Goal: Transaction & Acquisition: Purchase product/service

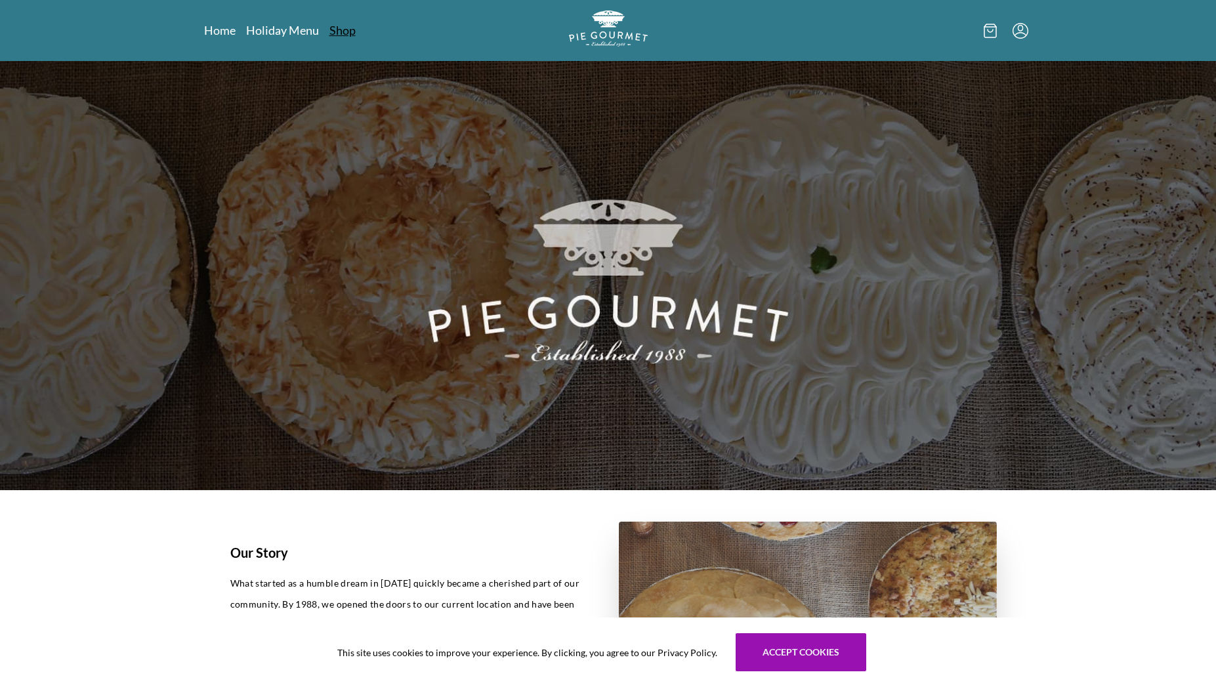
click at [344, 32] on link "Shop" at bounding box center [343, 30] width 26 height 16
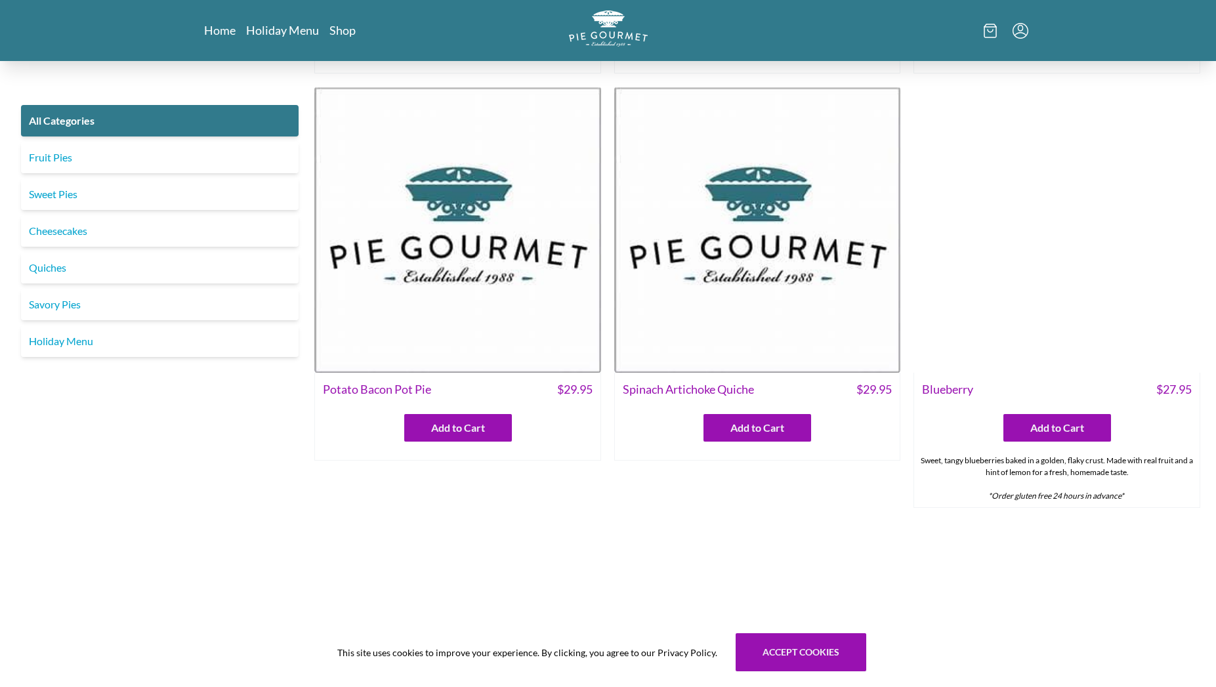
scroll to position [374, 0]
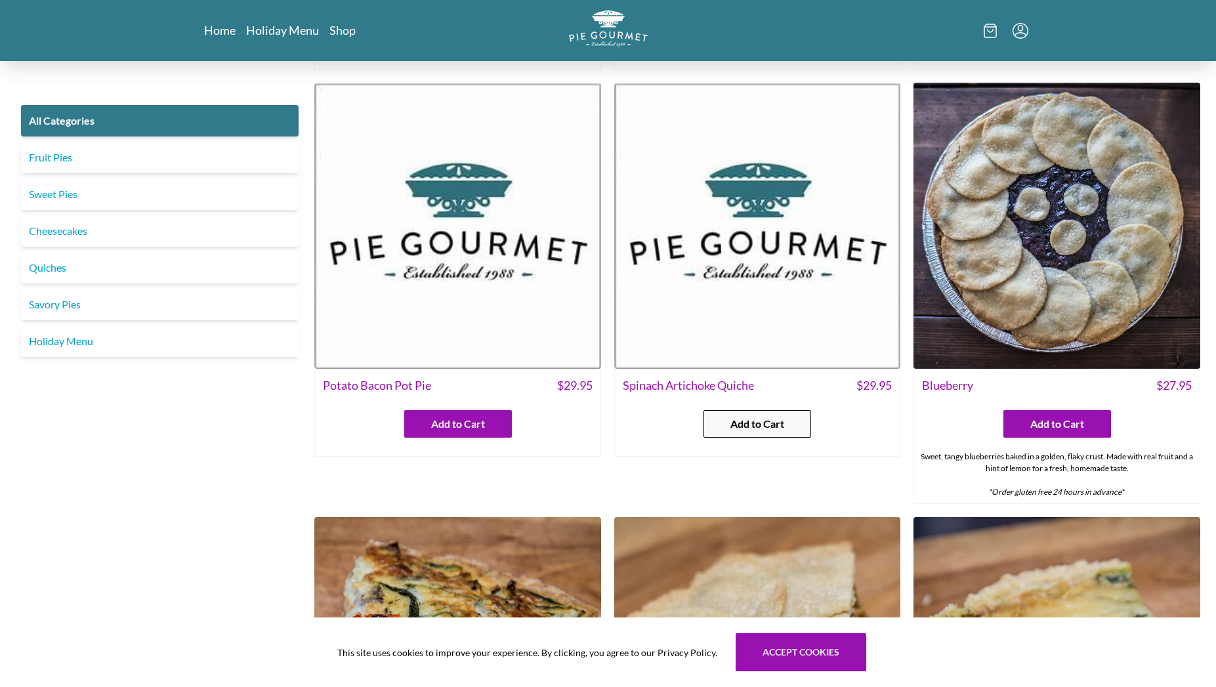
click at [761, 419] on span "Add to Cart" at bounding box center [758, 424] width 54 height 16
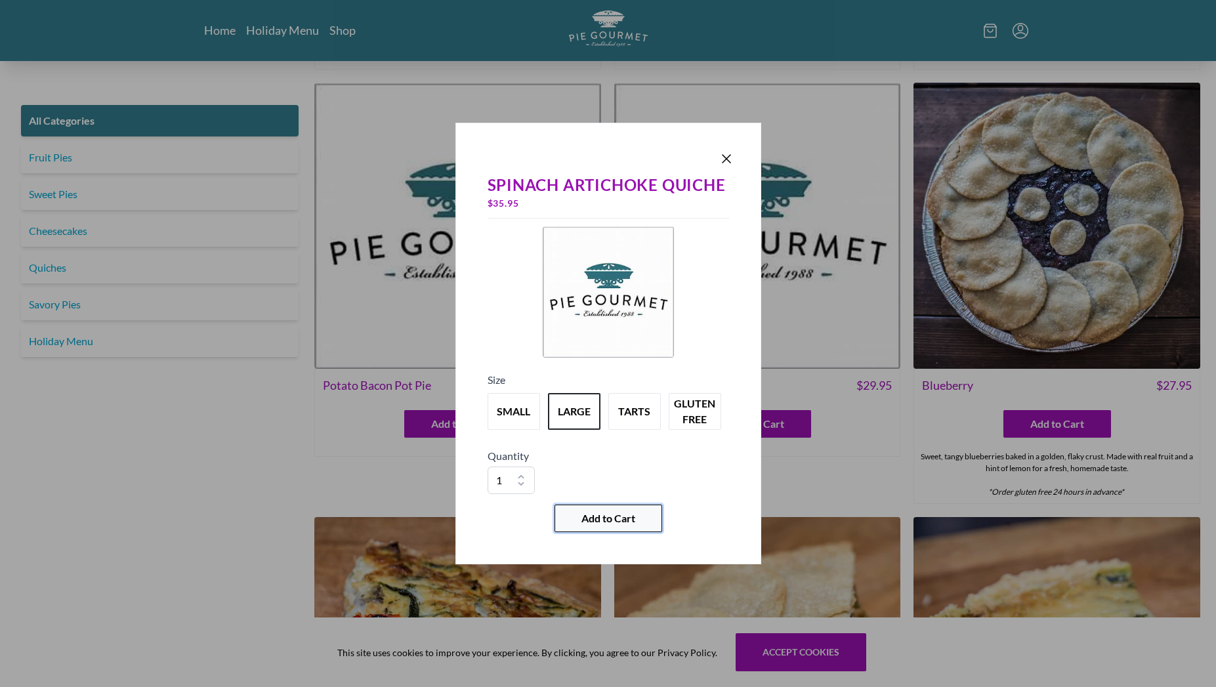
click at [632, 522] on span "Add to Cart" at bounding box center [609, 519] width 54 height 16
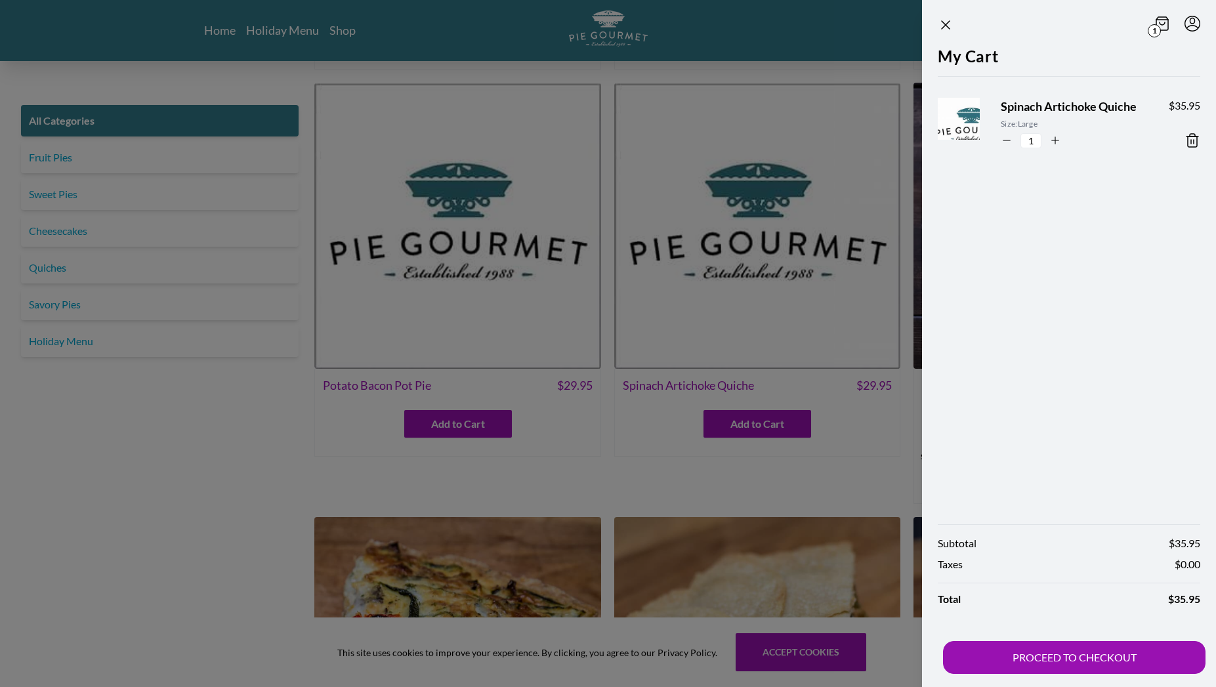
click at [215, 463] on div at bounding box center [608, 343] width 1216 height 687
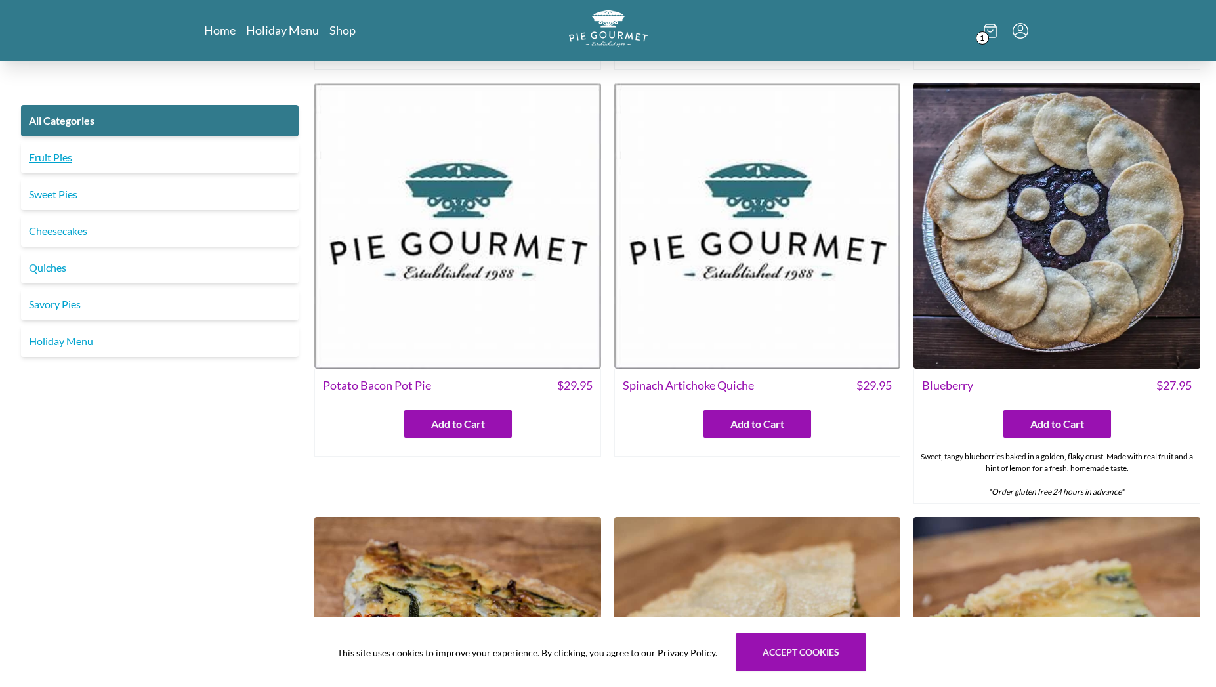
click at [29, 154] on link "Fruit Pies" at bounding box center [160, 158] width 278 height 32
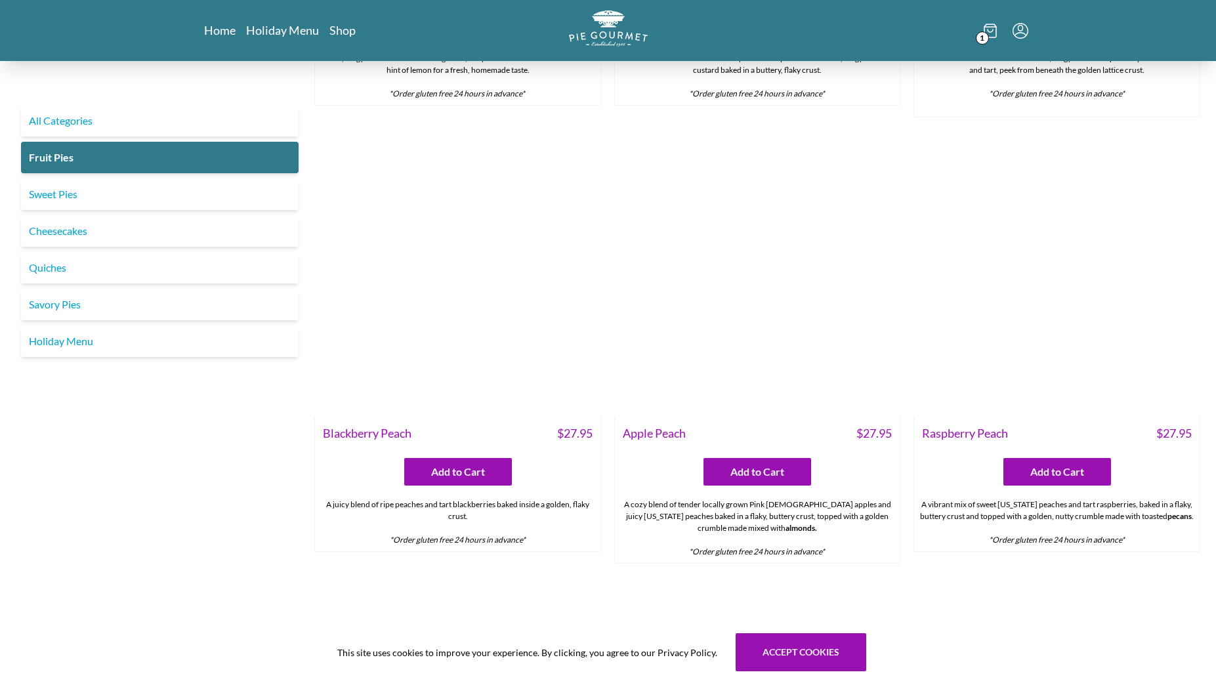
scroll to position [389, 0]
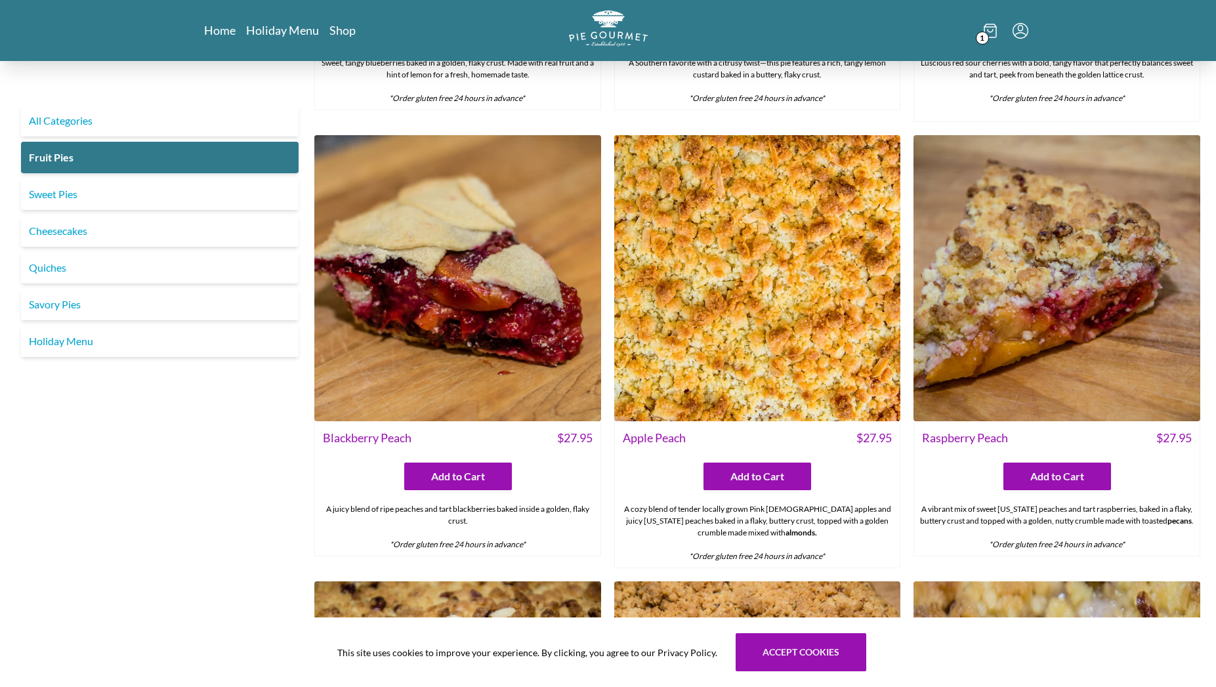
click at [460, 336] on img at bounding box center [457, 278] width 287 height 287
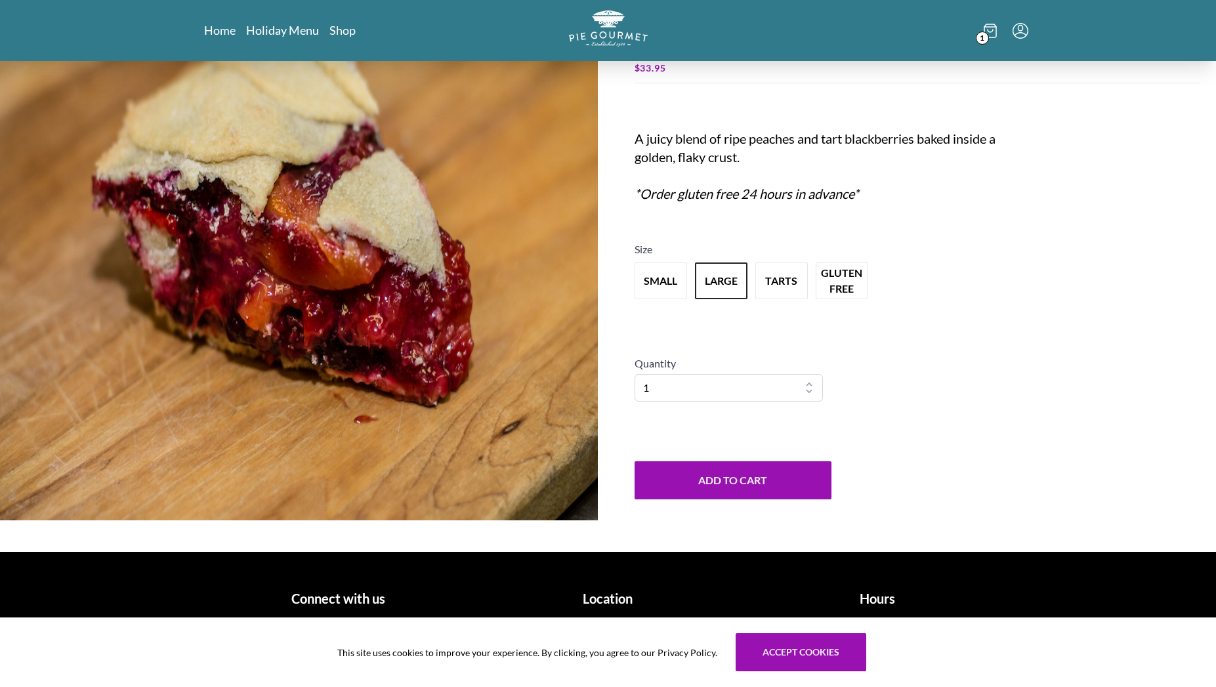
scroll to position [138, 0]
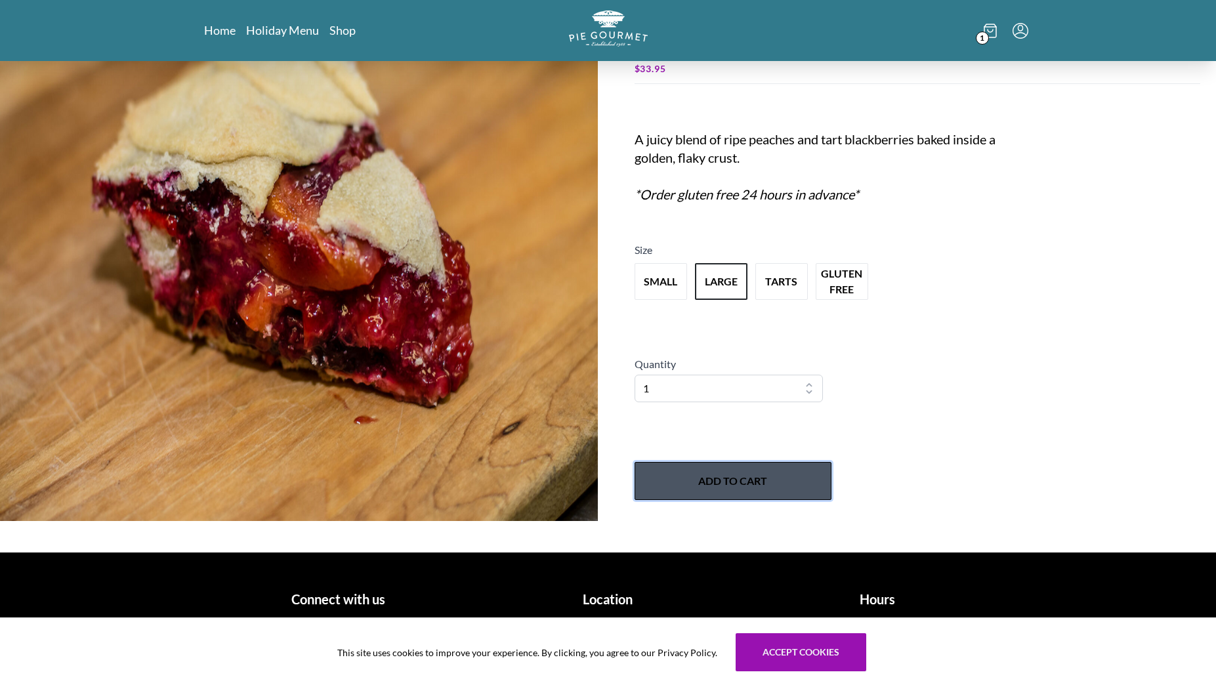
click at [757, 493] on button "Add to Cart" at bounding box center [733, 481] width 197 height 38
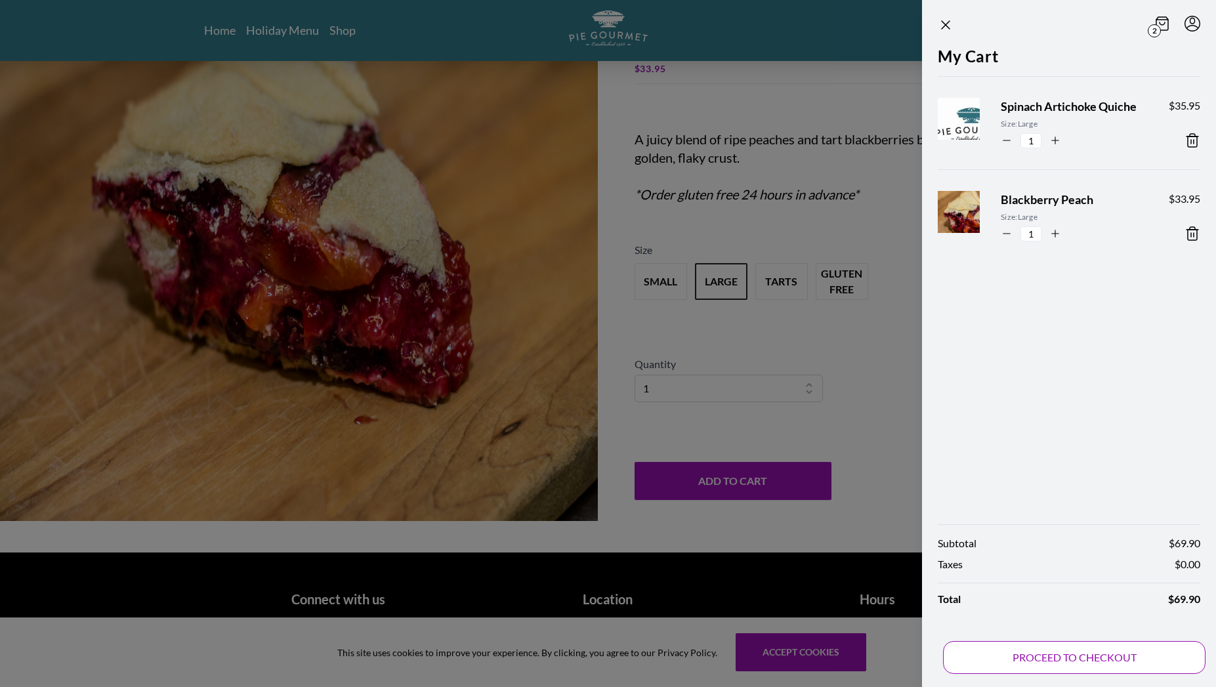
click at [1094, 659] on button "PROCEED TO CHECKOUT" at bounding box center [1074, 657] width 263 height 33
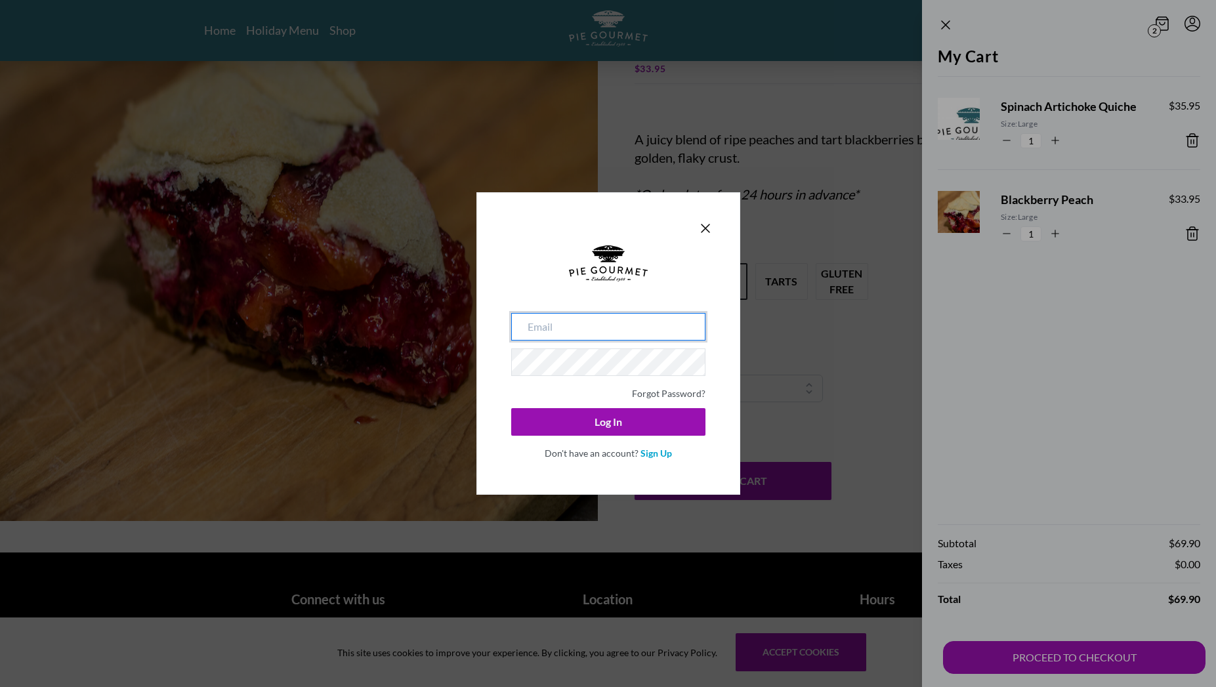
type input "[EMAIL_ADDRESS][DOMAIN_NAME]"
click at [735, 356] on div "[EMAIL_ADDRESS][DOMAIN_NAME] Forgot Password? Log In Don't have an account? Sig…" at bounding box center [609, 343] width 264 height 303
click at [657, 452] on link "Sign Up" at bounding box center [657, 453] width 32 height 11
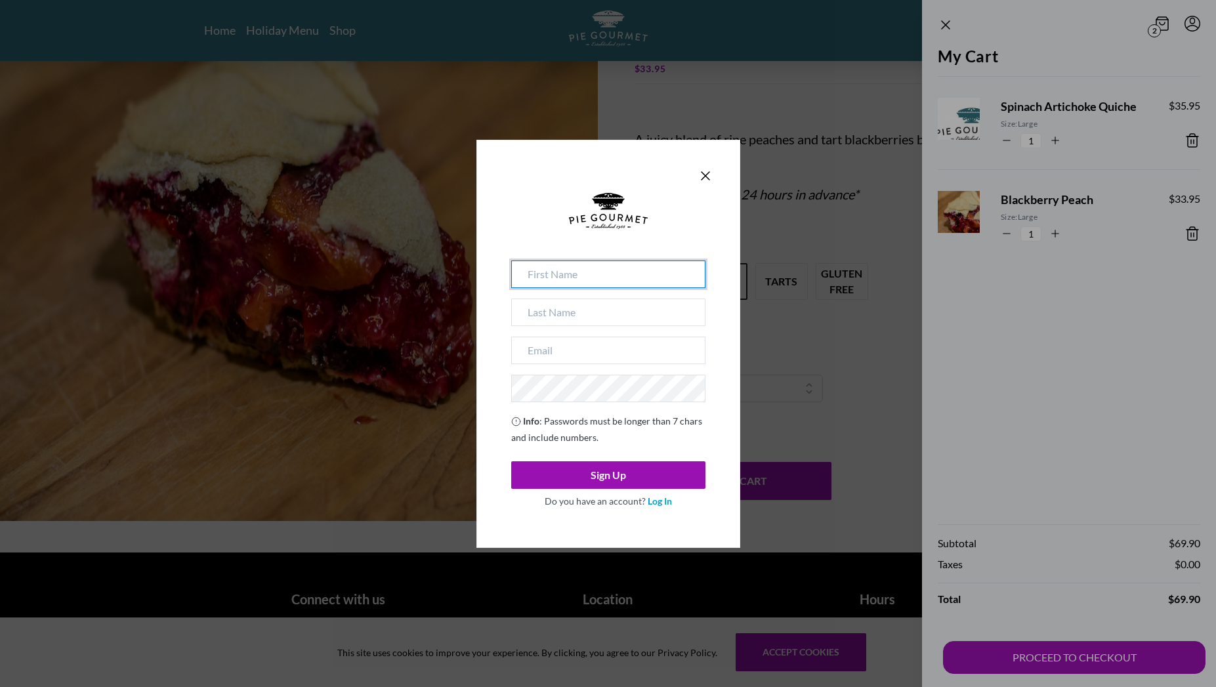
click at [673, 272] on input at bounding box center [608, 275] width 194 height 28
type input "[PERSON_NAME]"
type input "Gyllenhoff"
type input "[EMAIL_ADDRESS][DOMAIN_NAME]"
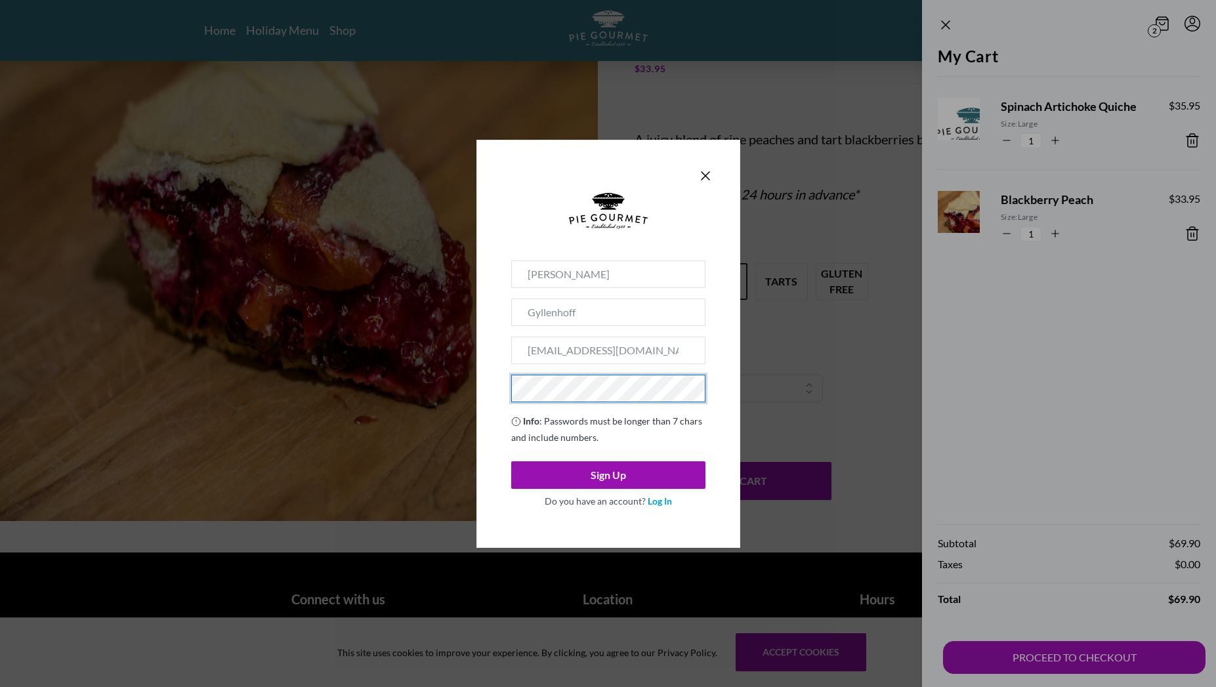
click at [731, 422] on div "[PERSON_NAME] [PERSON_NAME][EMAIL_ADDRESS][DOMAIN_NAME] Info : Passwords must b…" at bounding box center [609, 344] width 264 height 408
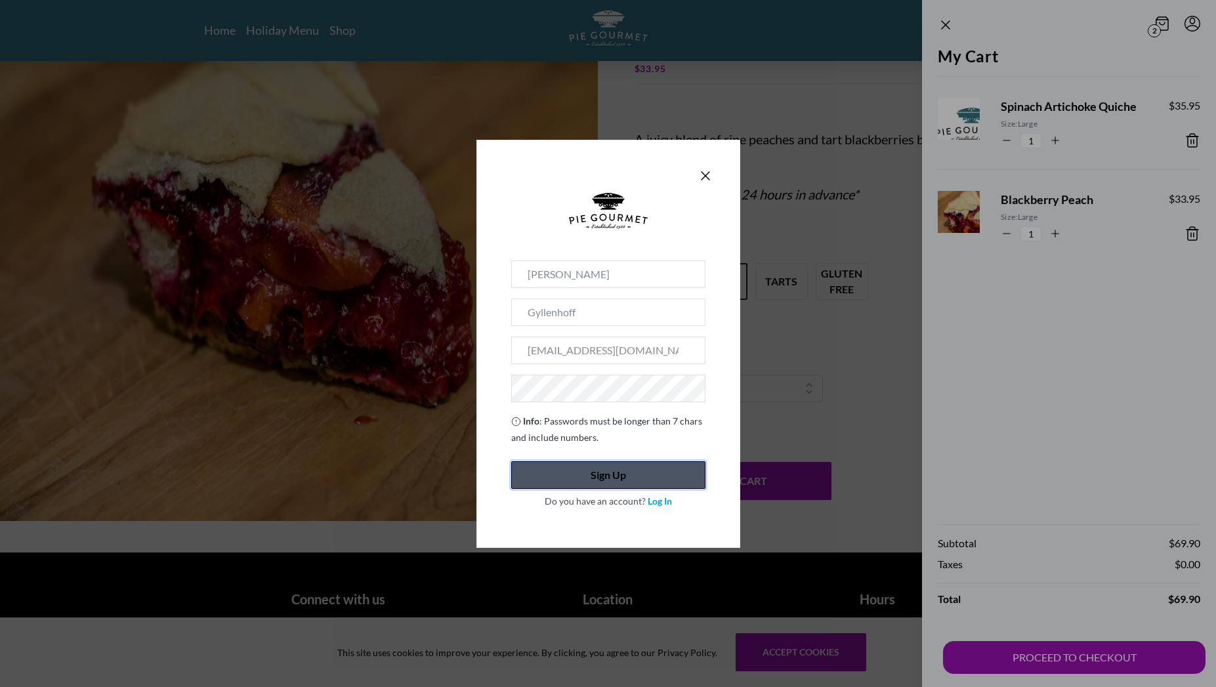
click at [620, 468] on button "Sign Up" at bounding box center [608, 475] width 194 height 28
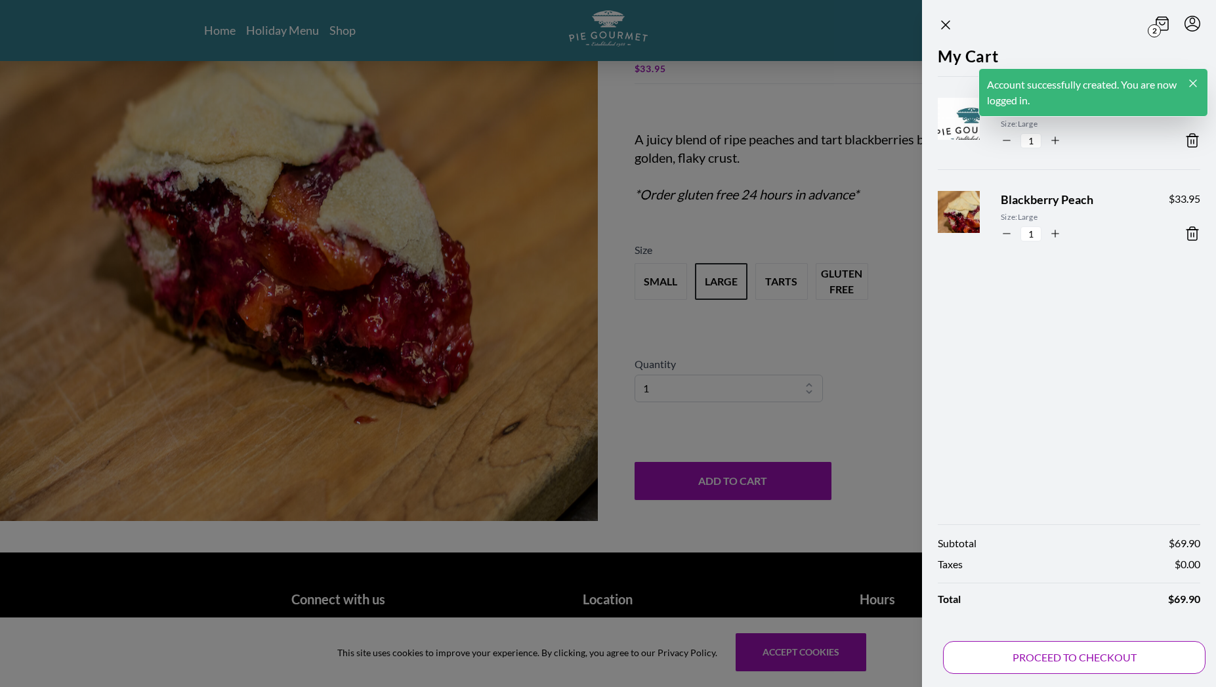
click at [1075, 649] on button "PROCEED TO CHECKOUT" at bounding box center [1074, 657] width 263 height 33
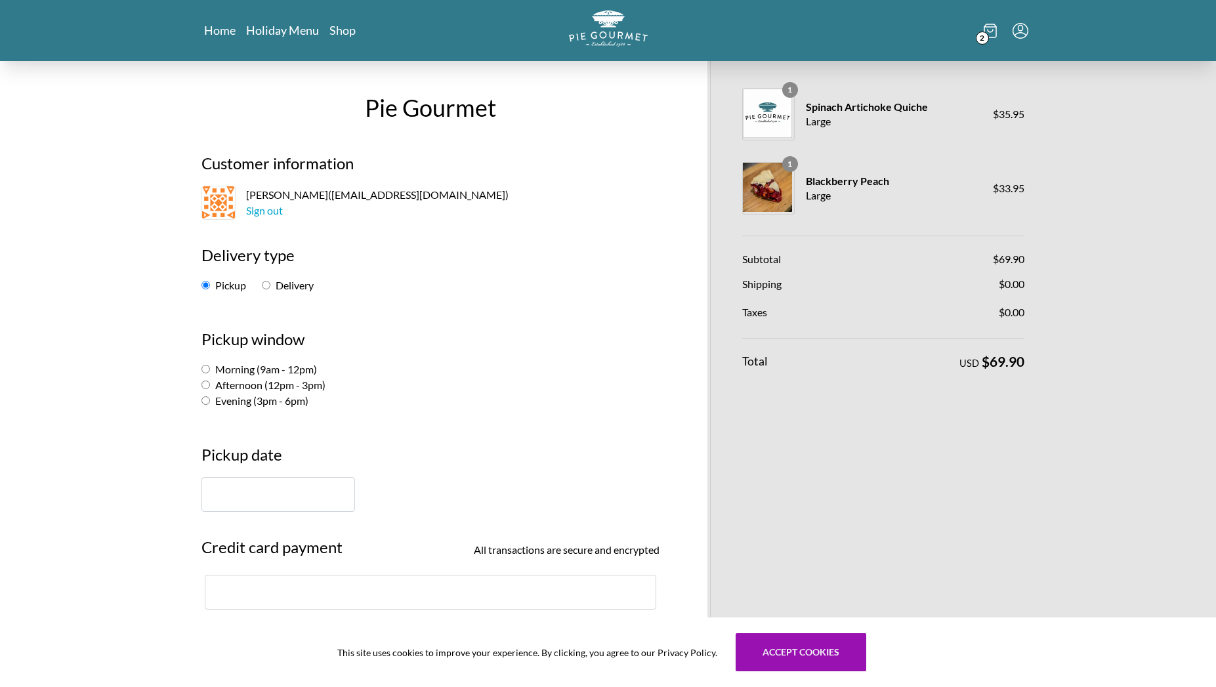
click at [265, 286] on input "Delivery" at bounding box center [266, 285] width 9 height 9
radio input "true"
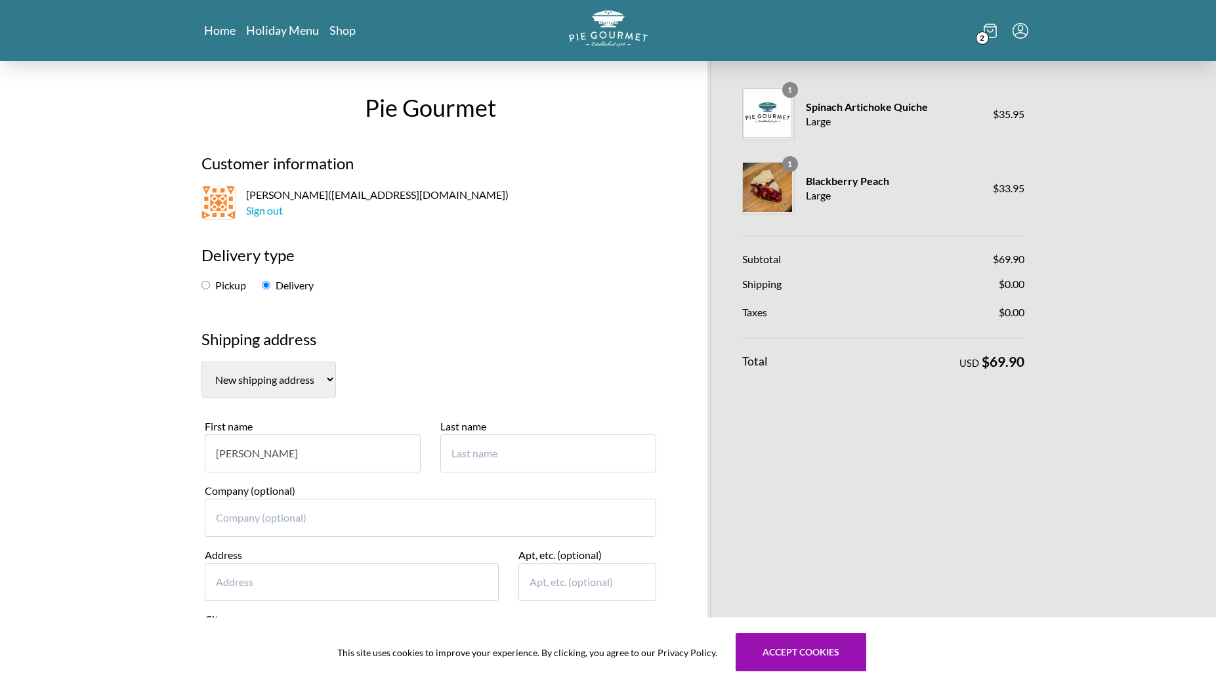
type input "[PERSON_NAME]"
type input "Sedgewick"
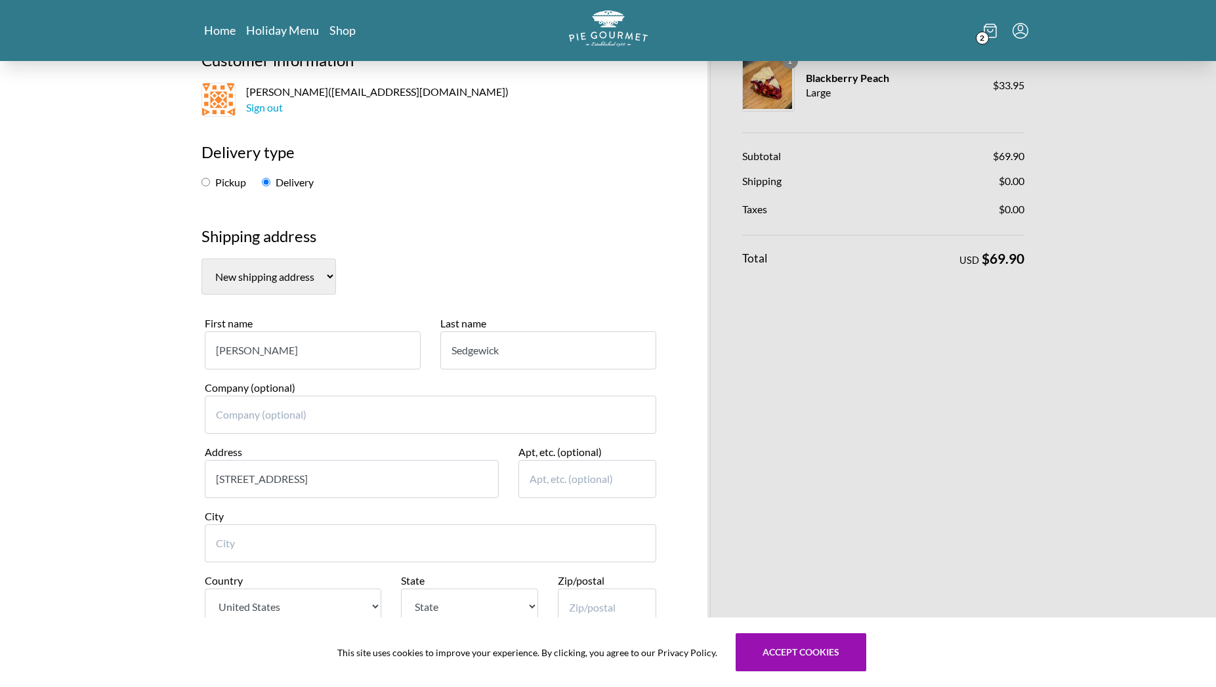
scroll to position [104, 0]
type input "[STREET_ADDRESS]"
type input "Annandale"
select select "VA"
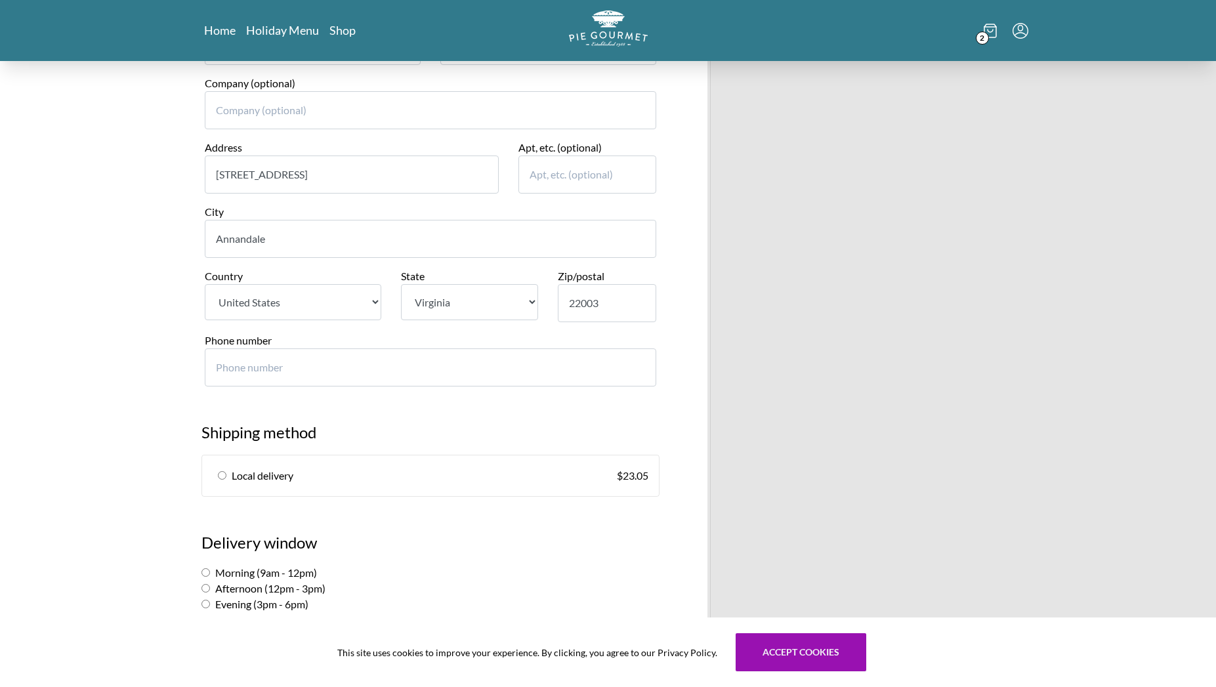
scroll to position [409, 0]
type input "22003"
click at [224, 470] on input "radio" at bounding box center [222, 474] width 9 height 9
radio input "true"
click at [240, 347] on input "Phone number" at bounding box center [431, 366] width 452 height 38
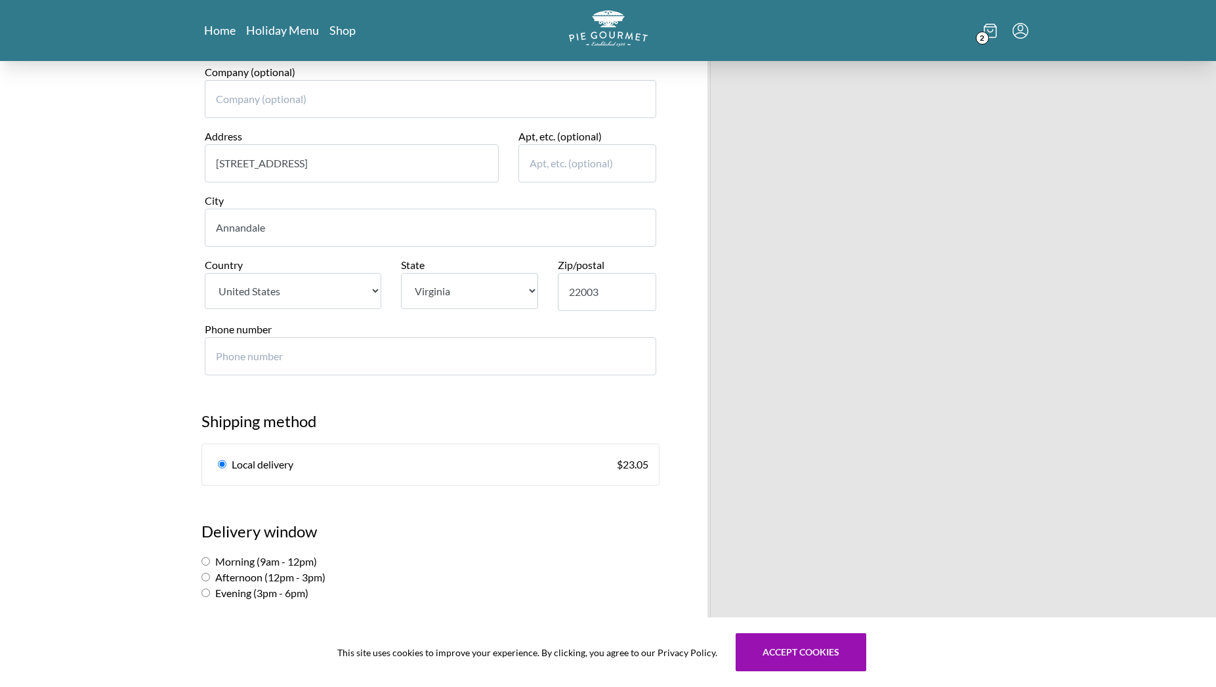
scroll to position [416, 0]
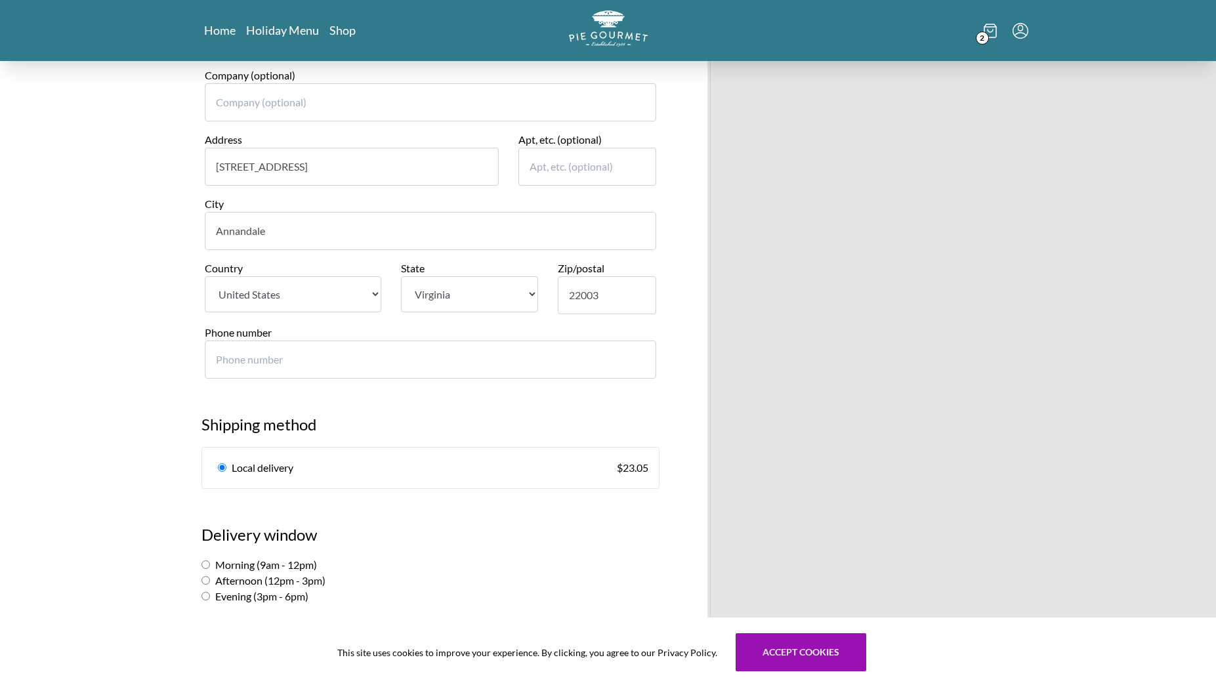
click at [216, 341] on input "Phone number" at bounding box center [431, 360] width 452 height 38
click at [206, 561] on input "Morning (9am - 12pm)" at bounding box center [206, 565] width 9 height 9
radio input "true"
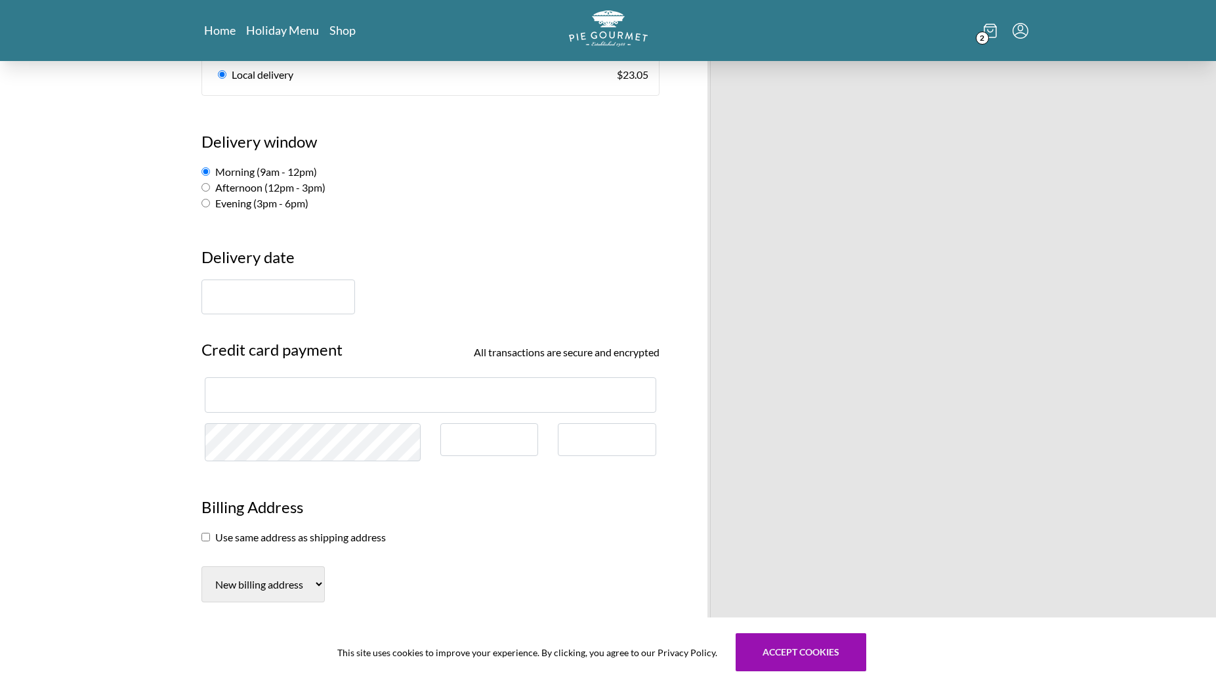
scroll to position [809, 0]
click at [227, 281] on input "text" at bounding box center [279, 296] width 154 height 35
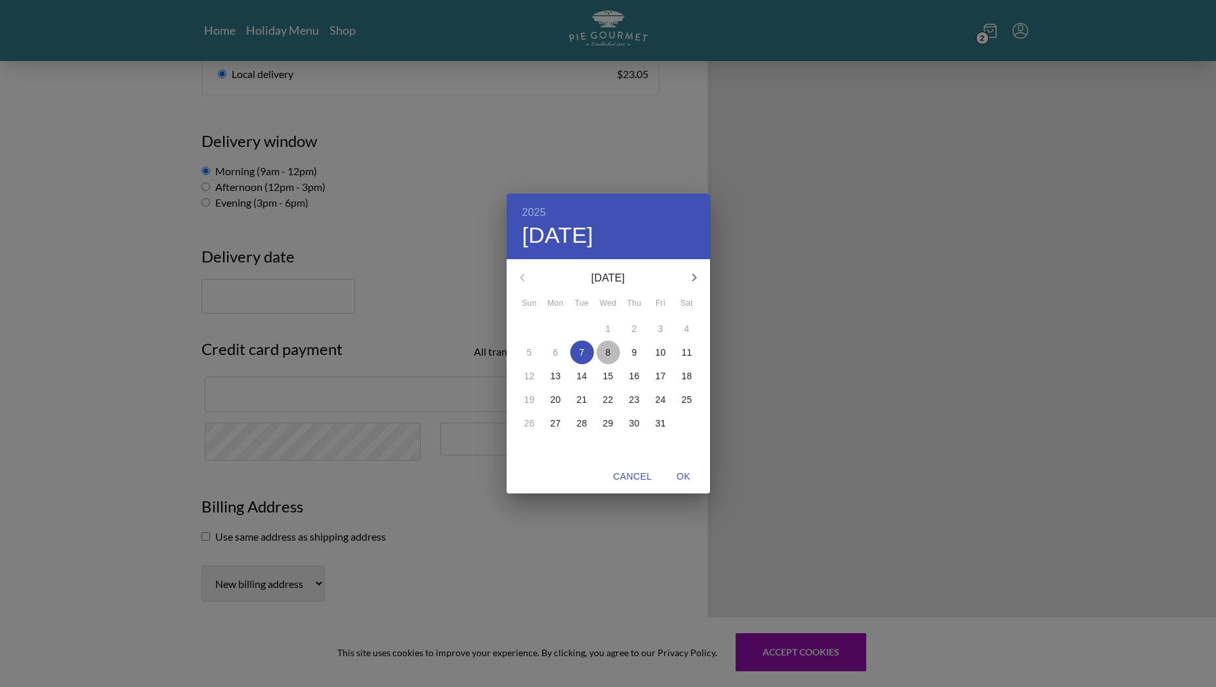
click at [605, 358] on span "8" at bounding box center [609, 352] width 24 height 13
click at [687, 475] on span "OK" at bounding box center [684, 477] width 32 height 16
type input "[DATE]"
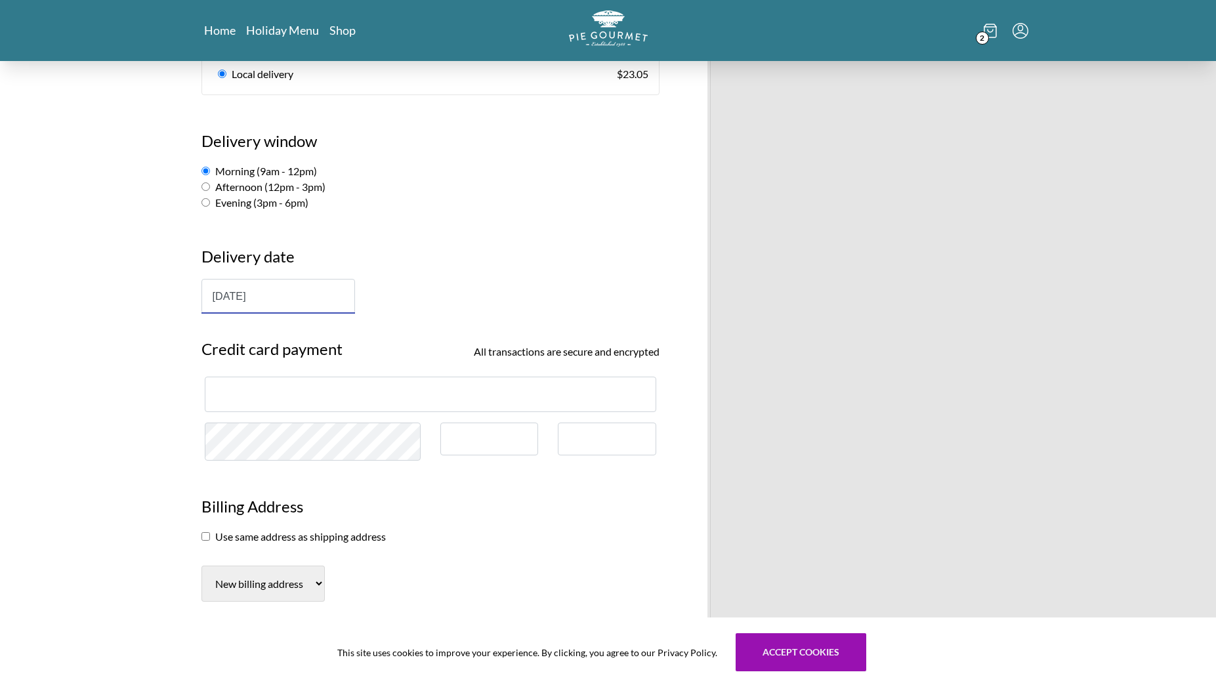
click at [250, 385] on div at bounding box center [431, 394] width 452 height 35
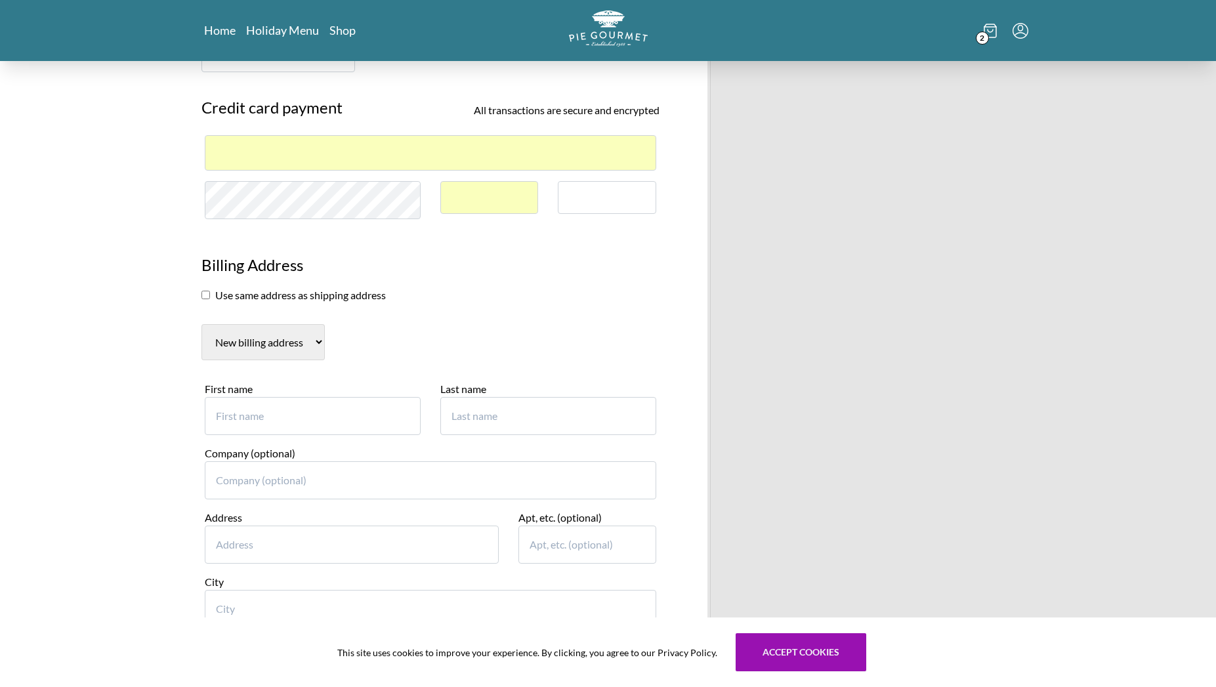
scroll to position [1051, 0]
click at [406, 397] on input "First name" at bounding box center [313, 416] width 216 height 38
type input "[DOMAIN_NAME]"
type input "7035686500"
type input "[PERSON_NAME]"
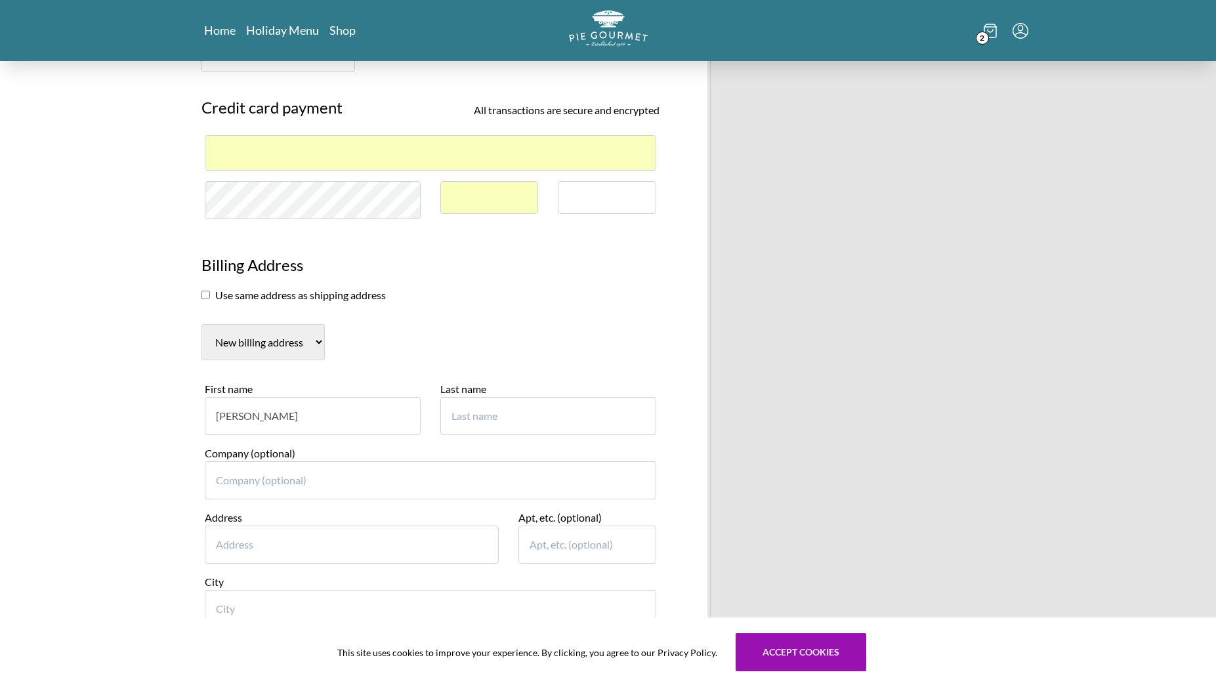
type input "Gyllenhoff"
type input "[DOMAIN_NAME]"
type input "[STREET_ADDRESS]"
type input "[PERSON_NAME]"
select select "VA"
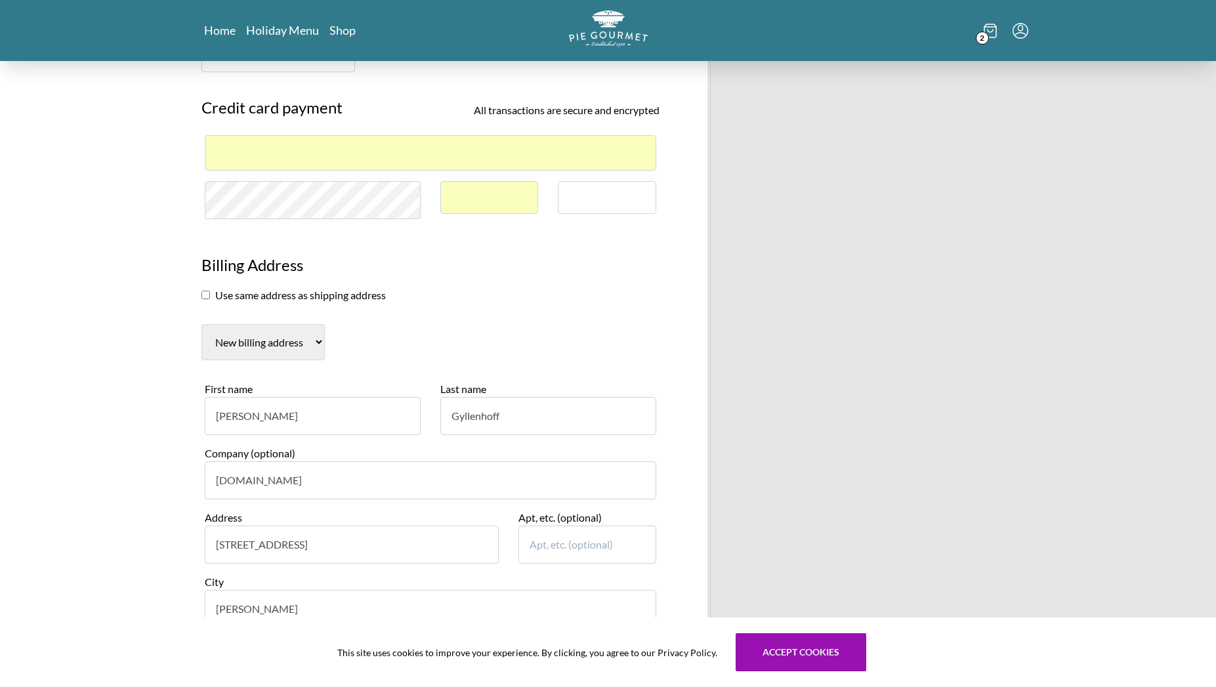
type input "22102"
type input "7035686500"
type input "m"
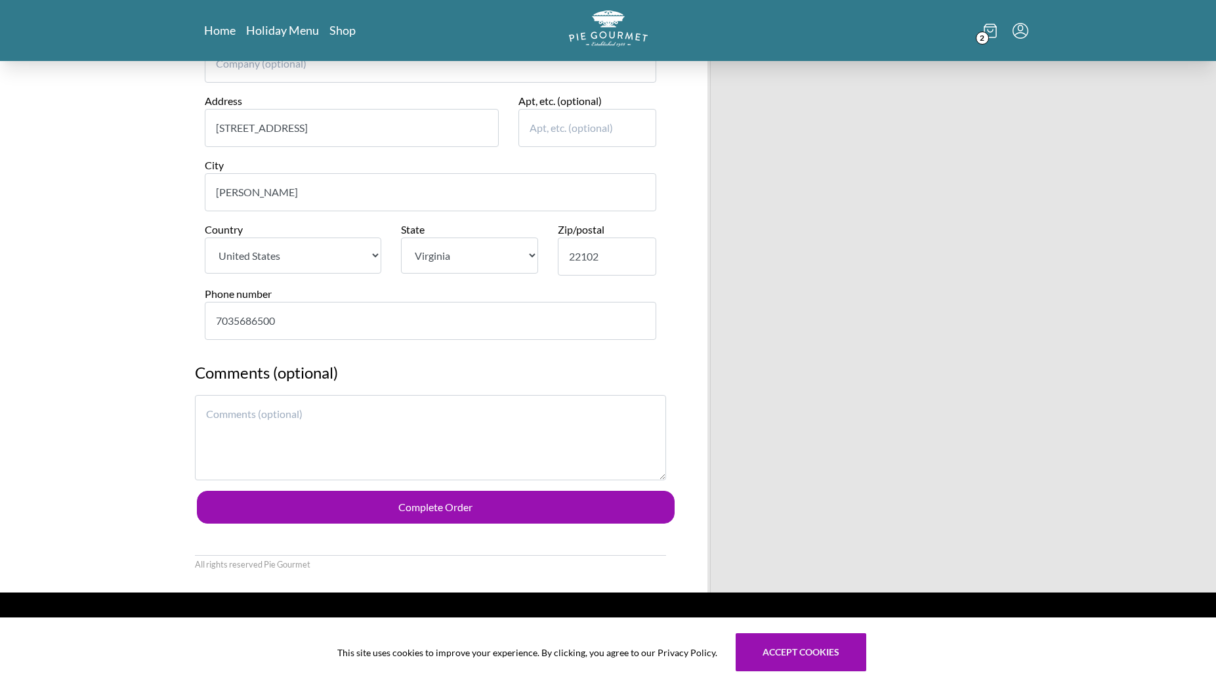
scroll to position [1467, 0]
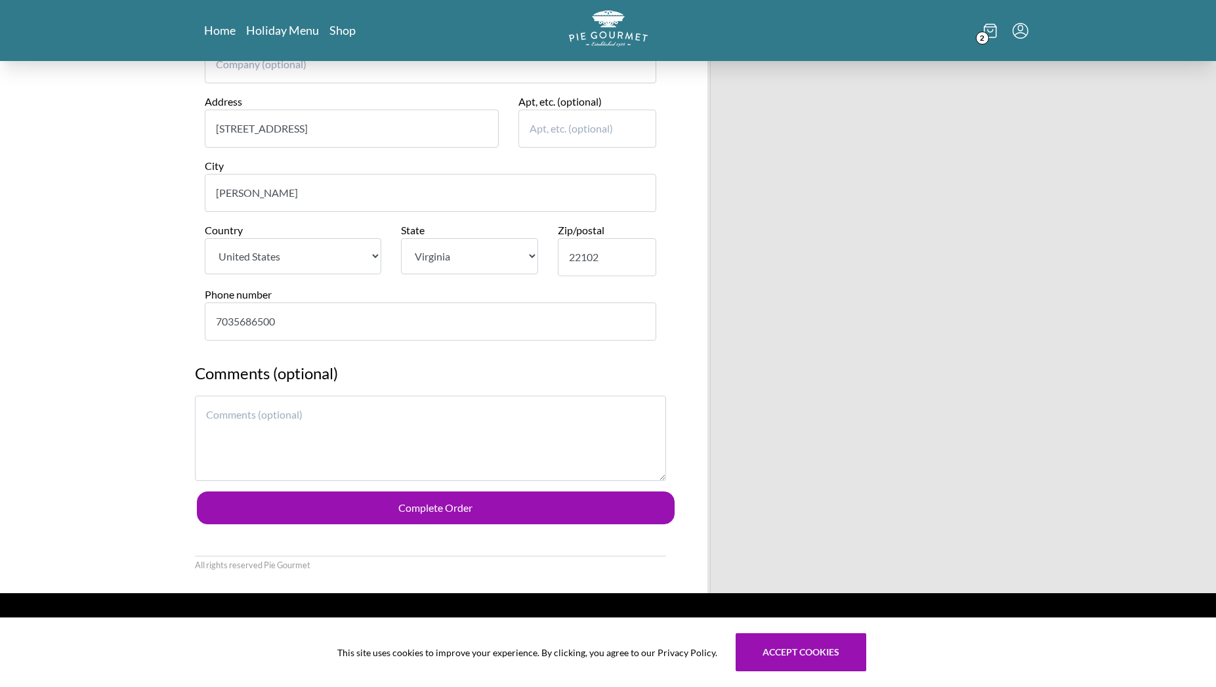
click at [236, 396] on textarea at bounding box center [430, 438] width 471 height 85
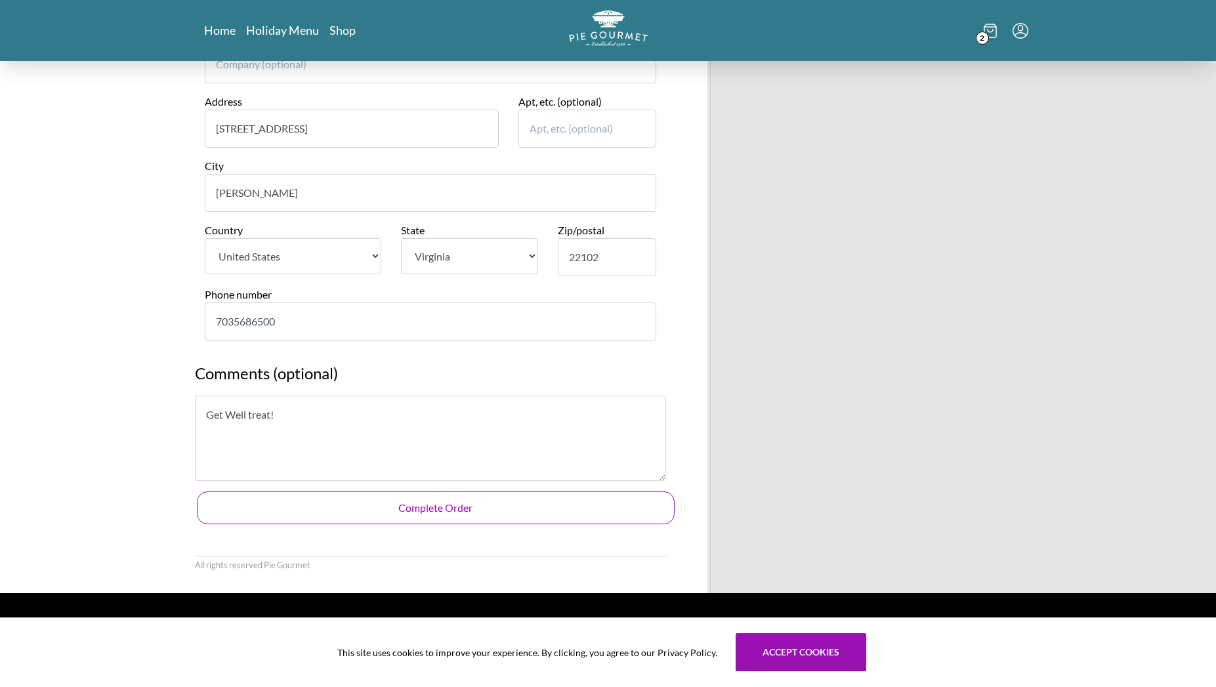
type textarea "Get Well treat!"
click at [452, 492] on button "Complete Order" at bounding box center [436, 508] width 478 height 33
